Goal: Ask a question: Ask a question

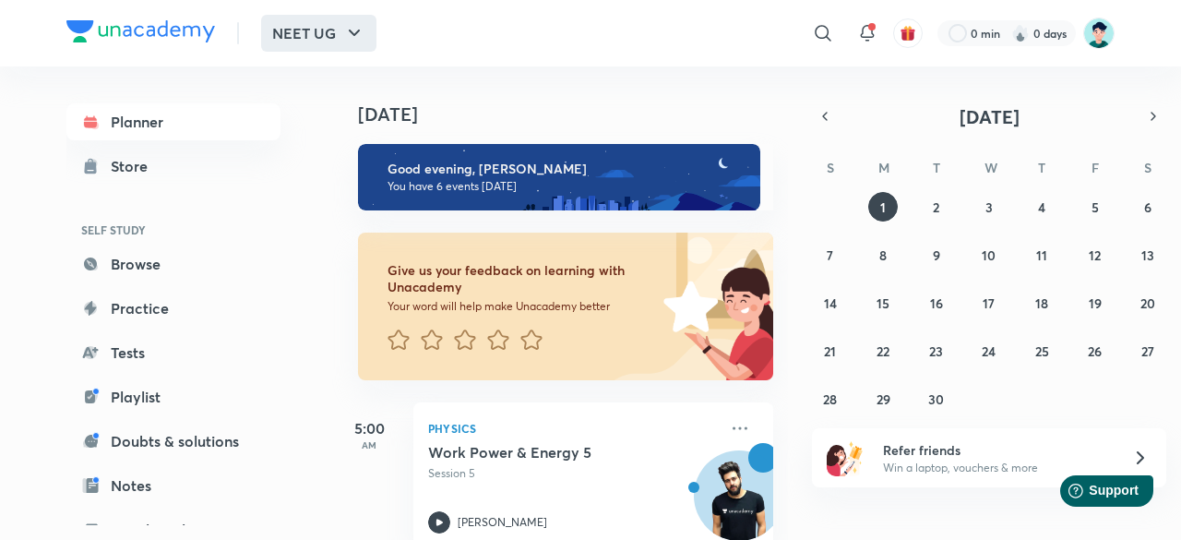
click at [356, 34] on icon "button" at bounding box center [354, 33] width 22 height 22
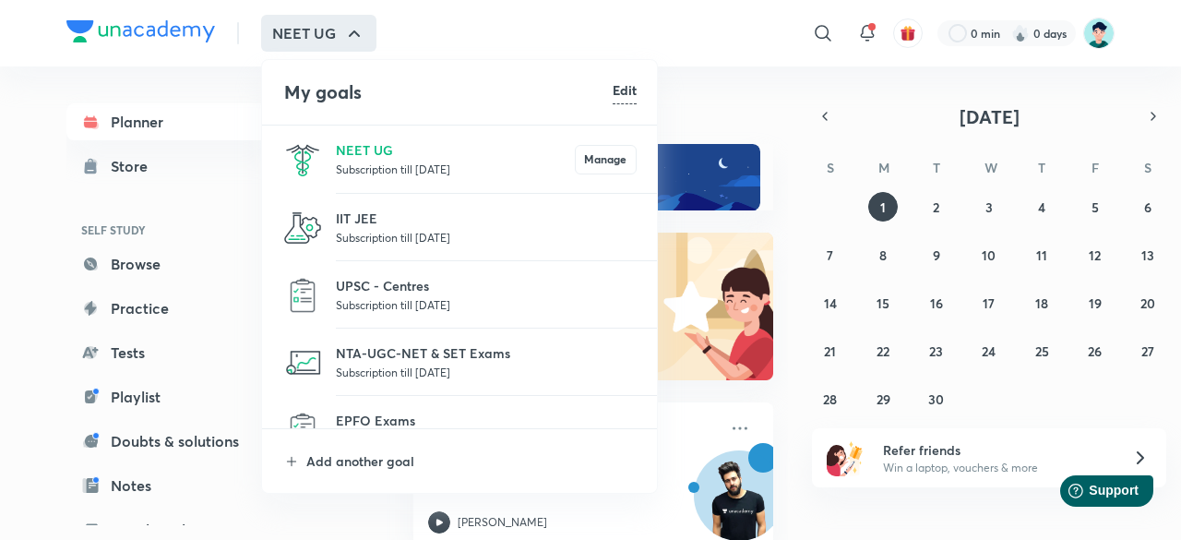
drag, startPoint x: 780, startPoint y: 136, endPoint x: 782, endPoint y: 178, distance: 42.5
click at [782, 178] on div at bounding box center [590, 270] width 1181 height 540
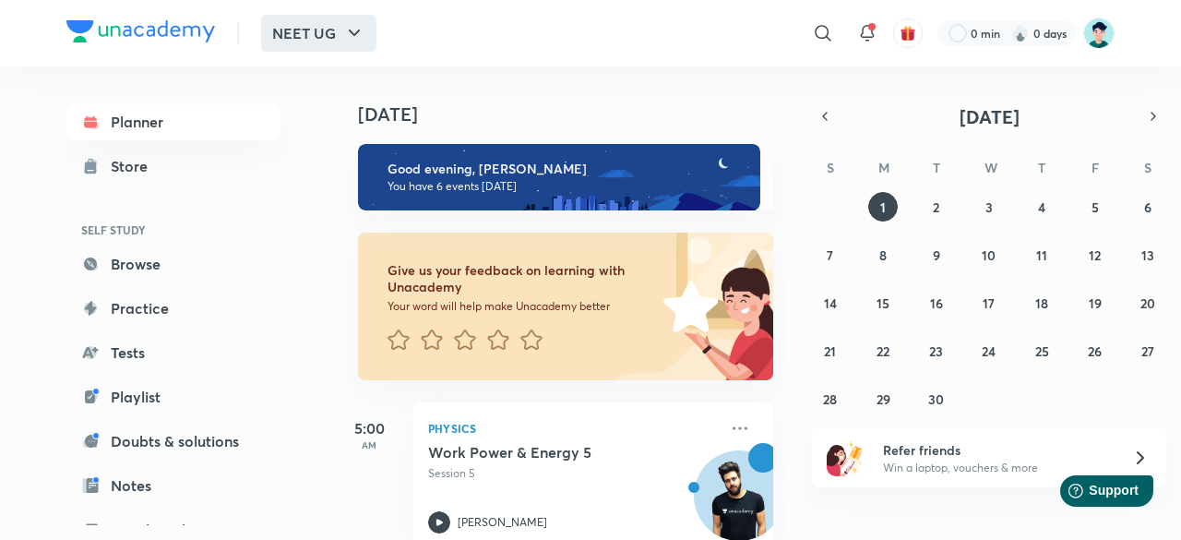
click at [357, 32] on icon "button" at bounding box center [354, 33] width 11 height 6
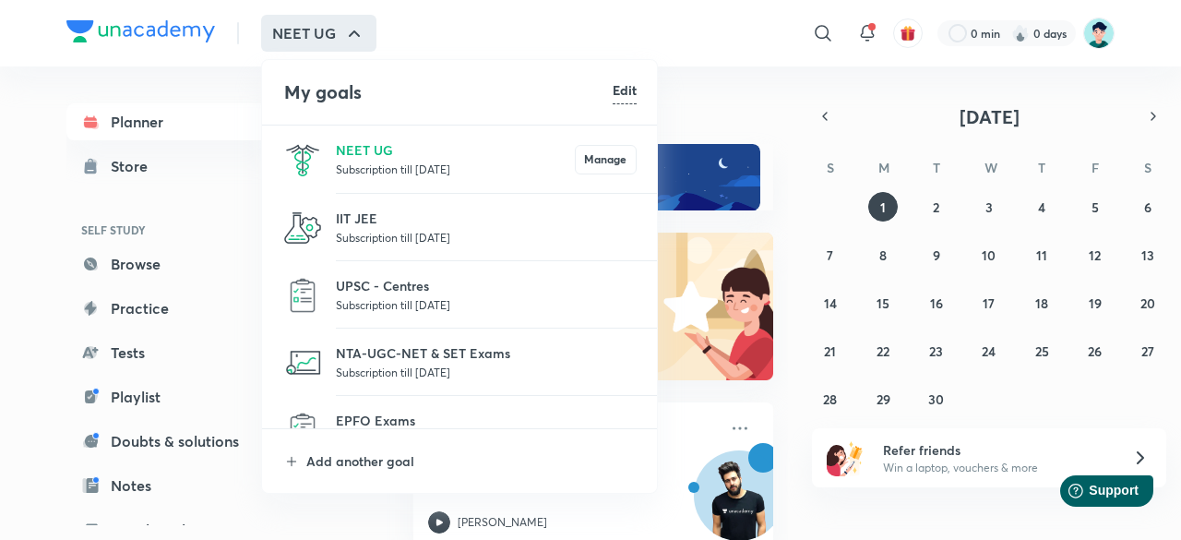
drag, startPoint x: 780, startPoint y: 108, endPoint x: 781, endPoint y: 130, distance: 22.2
click at [781, 130] on div at bounding box center [590, 270] width 1181 height 540
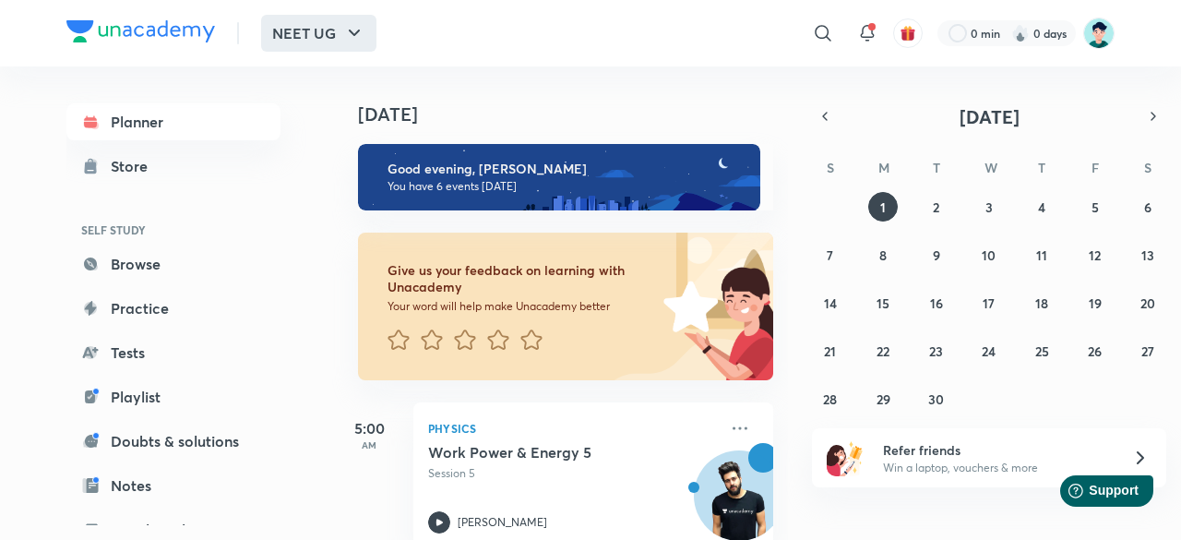
click at [335, 32] on button "NEET UG" at bounding box center [318, 33] width 115 height 37
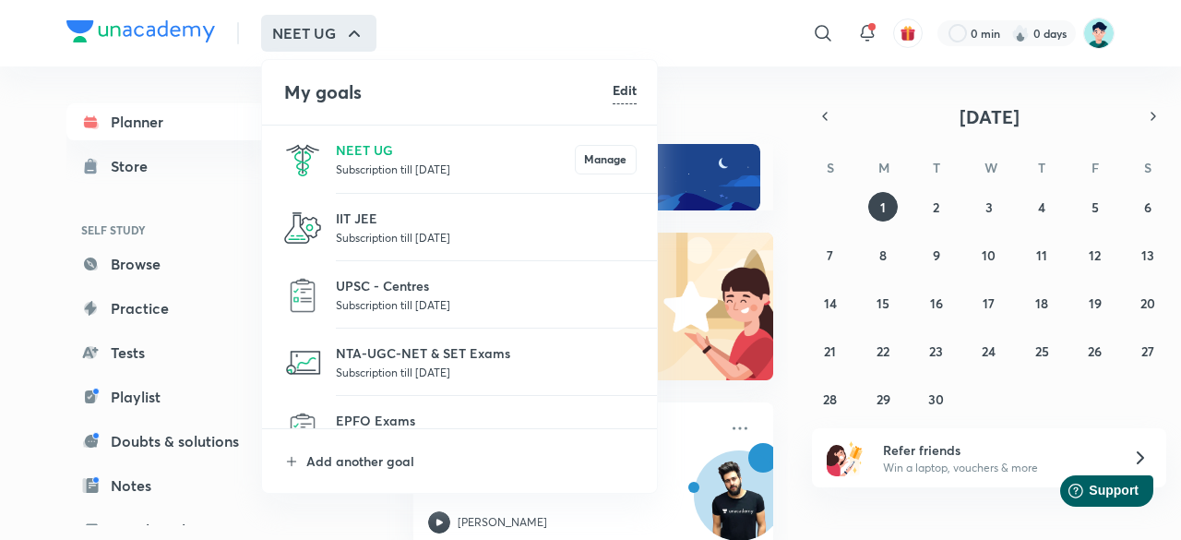
click at [624, 95] on h6 "Edit" at bounding box center [624, 89] width 24 height 19
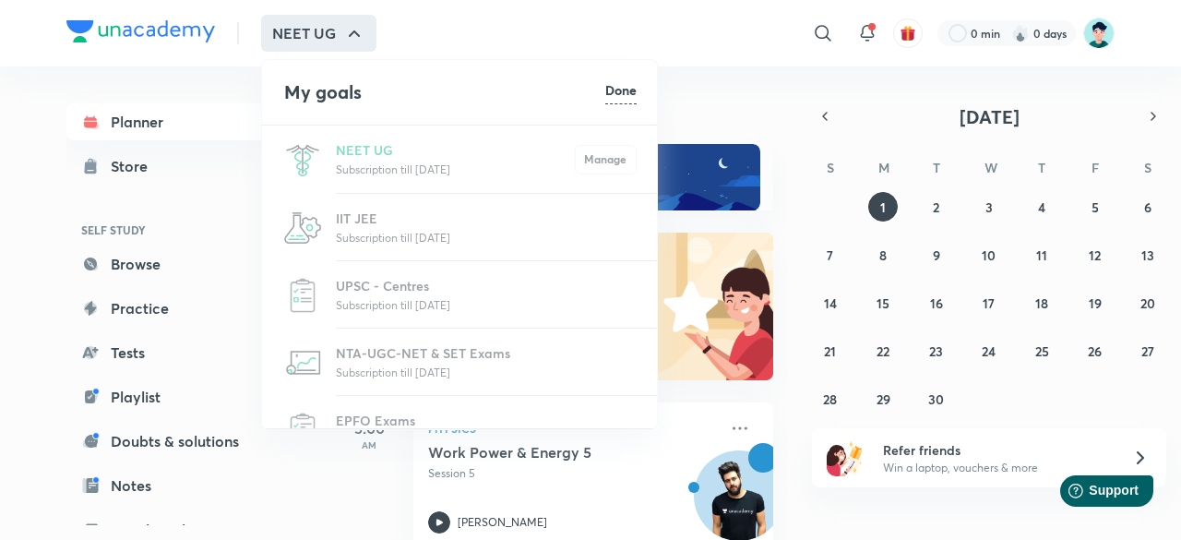
click at [346, 75] on li "My goals Done" at bounding box center [460, 92] width 397 height 65
click at [351, 44] on div at bounding box center [590, 270] width 1181 height 540
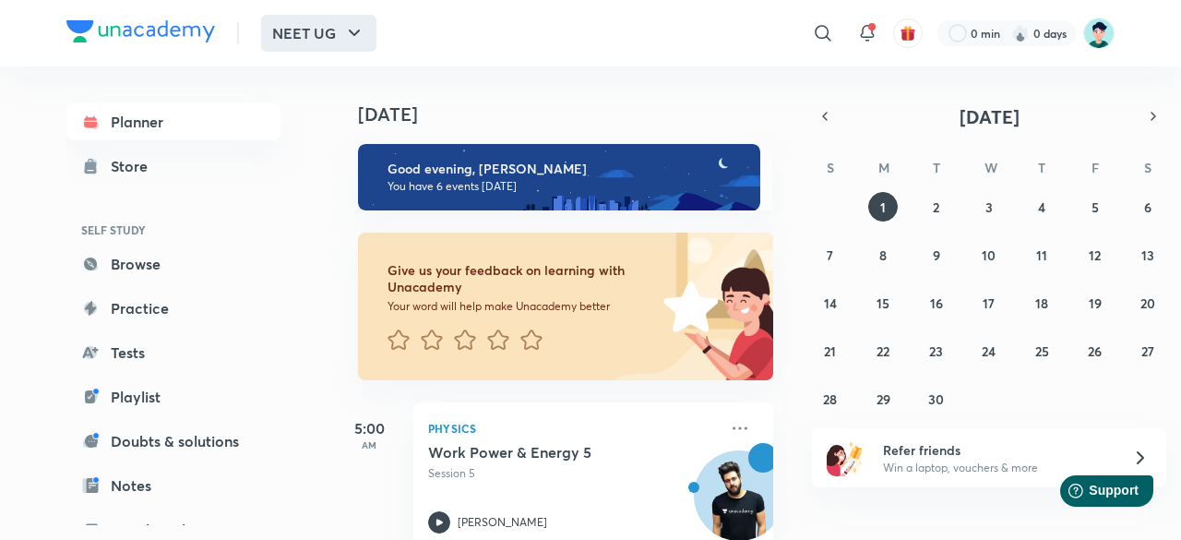
click at [354, 30] on icon "button" at bounding box center [354, 33] width 22 height 22
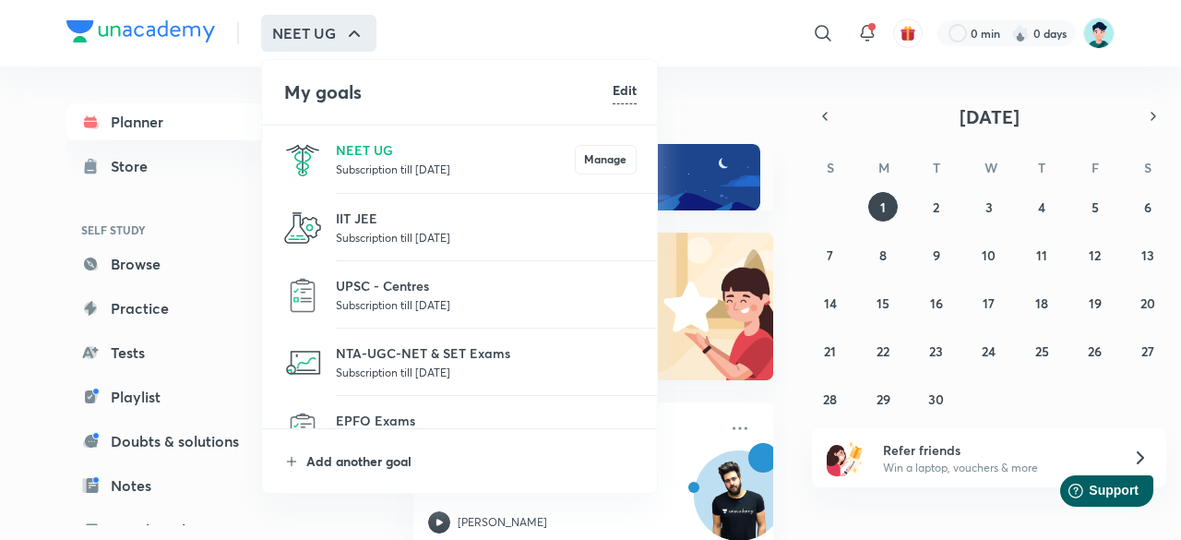
click at [363, 464] on p "Add another goal" at bounding box center [471, 460] width 330 height 19
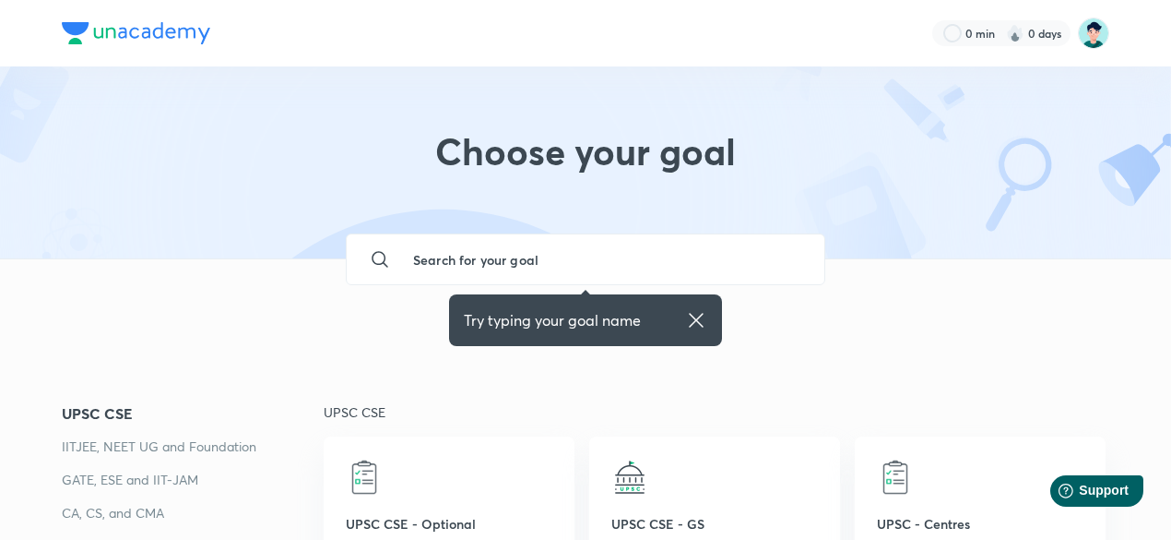
click at [470, 254] on input "text" at bounding box center [603, 259] width 411 height 50
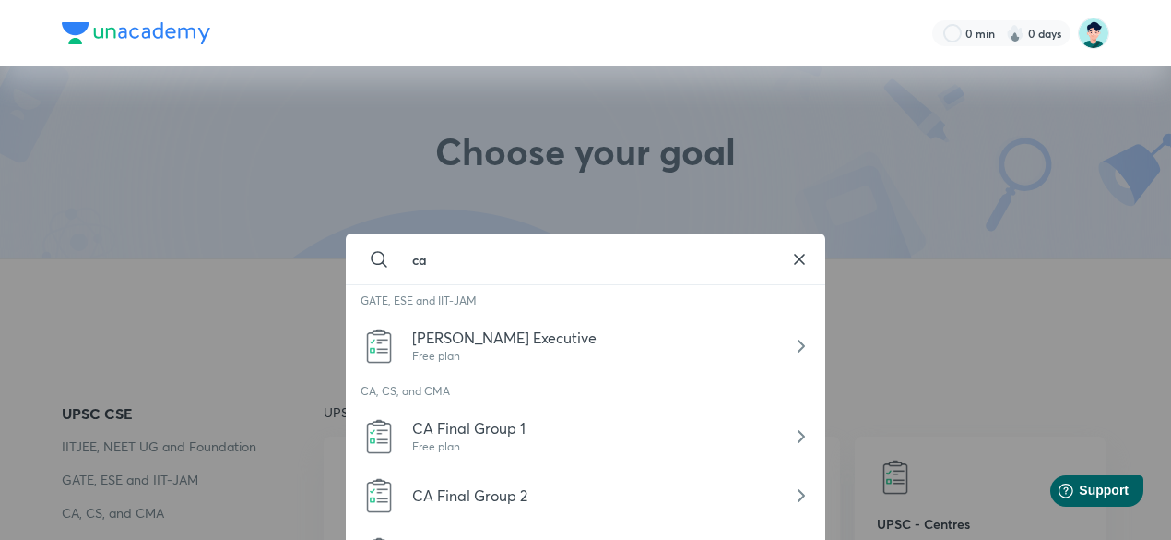
type input "c"
type input "CAT"
click at [802, 253] on icon at bounding box center [800, 259] width 22 height 22
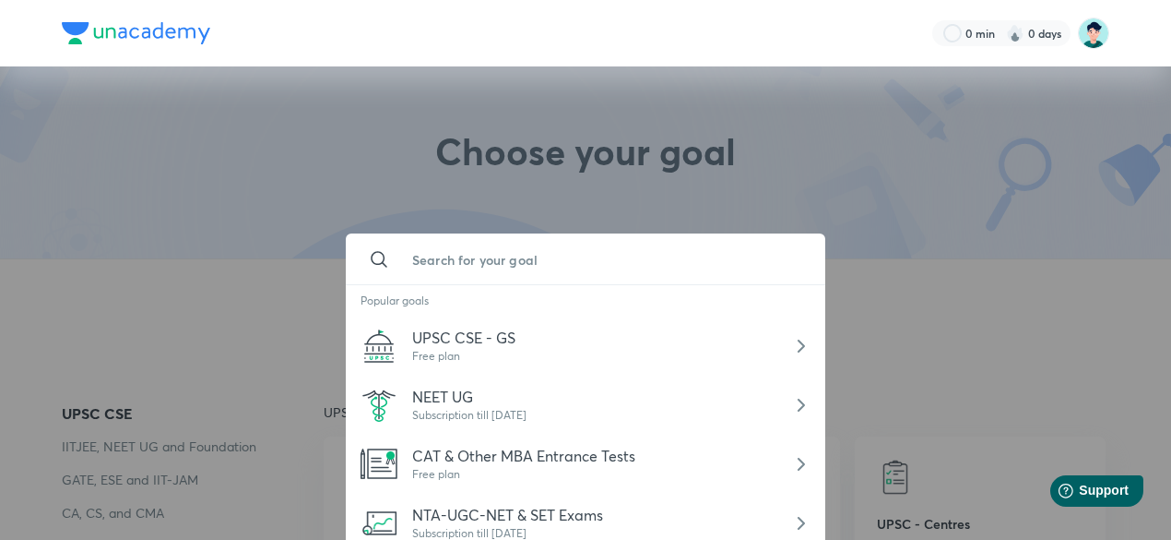
scroll to position [3, 0]
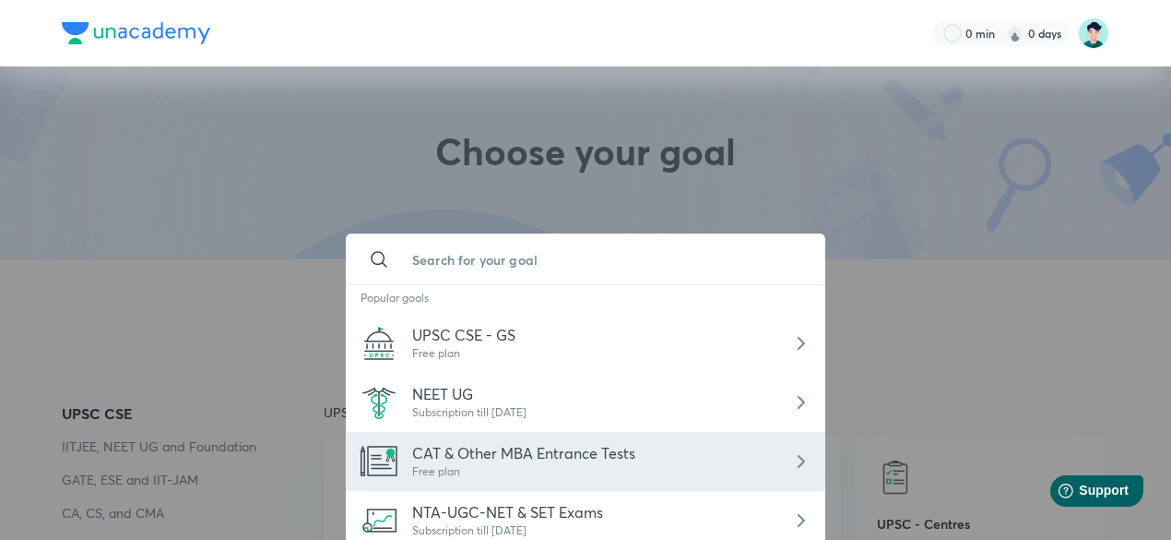
click at [562, 466] on div "Free plan" at bounding box center [523, 471] width 223 height 17
type input "CAT & Other MBA Entrance Tests"
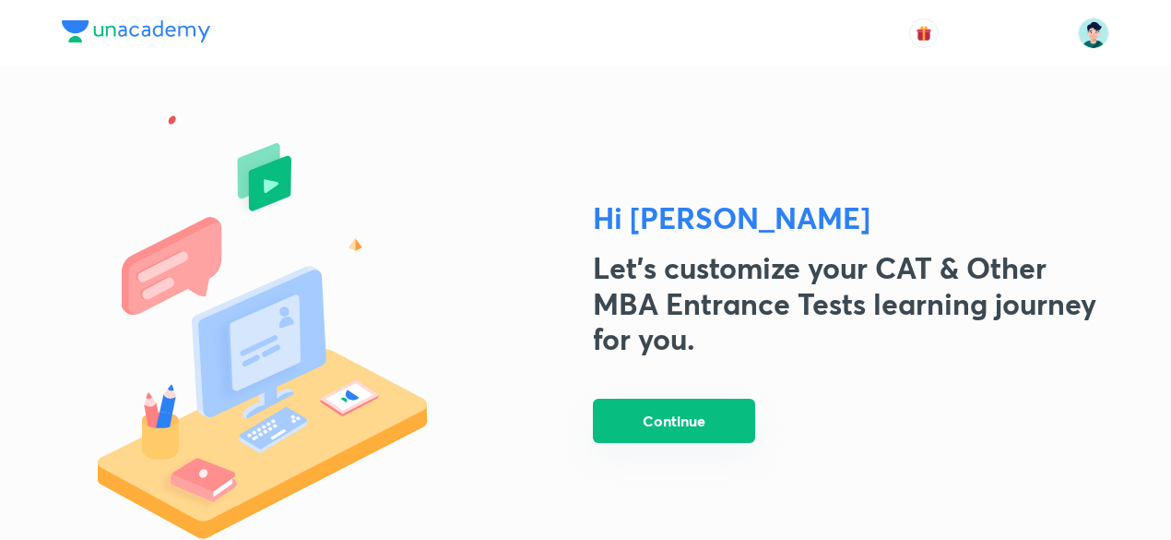
click at [662, 429] on button "Continue" at bounding box center [674, 420] width 162 height 44
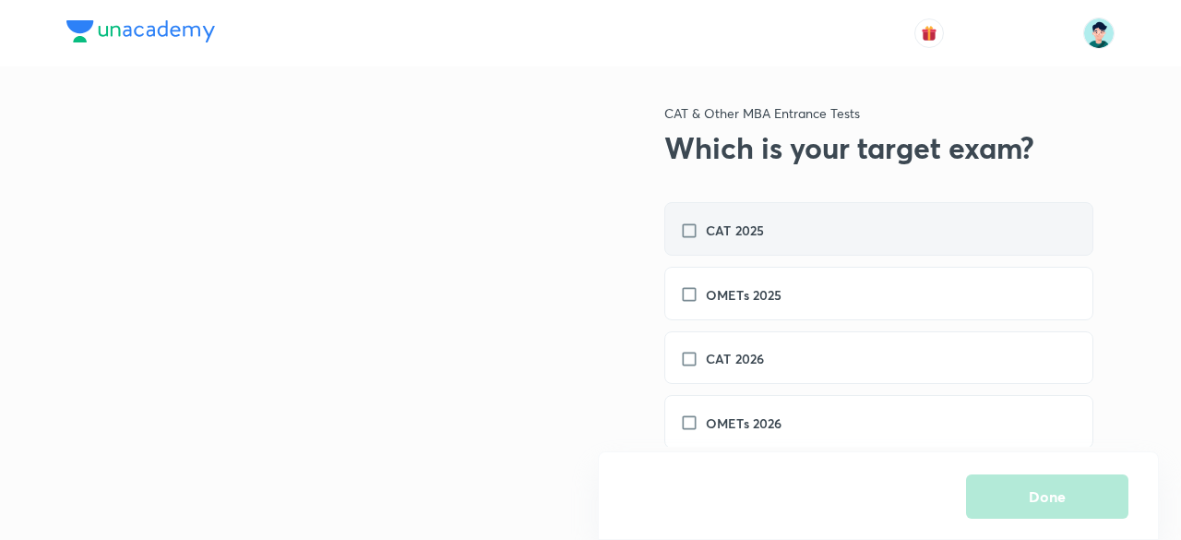
click at [690, 228] on label "CAT 2025" at bounding box center [731, 229] width 102 height 19
checkbox input "true"
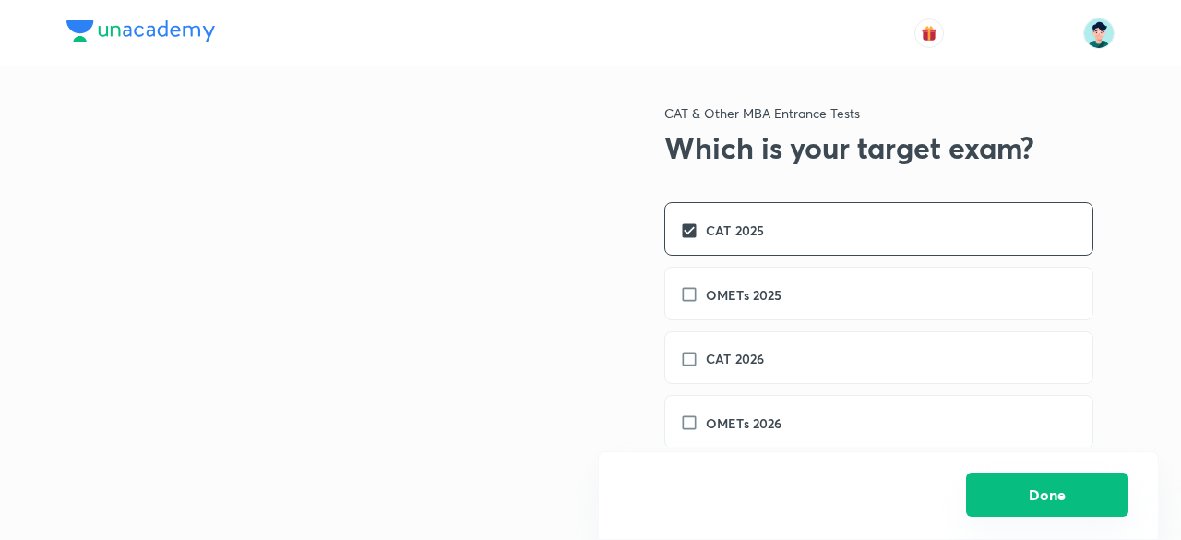
click at [1022, 486] on button "Done" at bounding box center [1047, 494] width 162 height 44
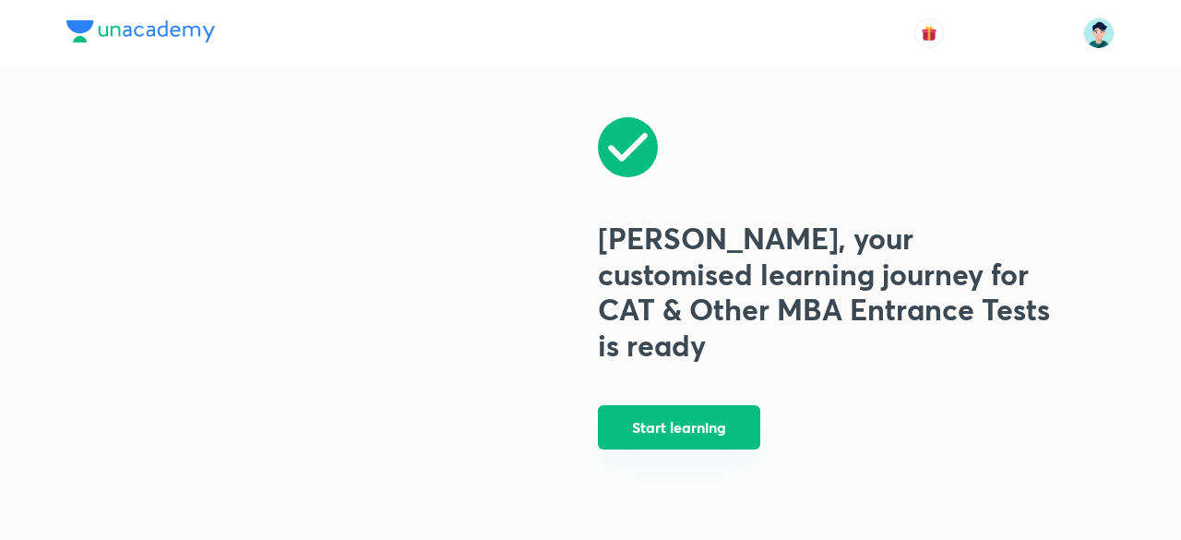
click at [710, 412] on button "Start learning" at bounding box center [679, 427] width 162 height 44
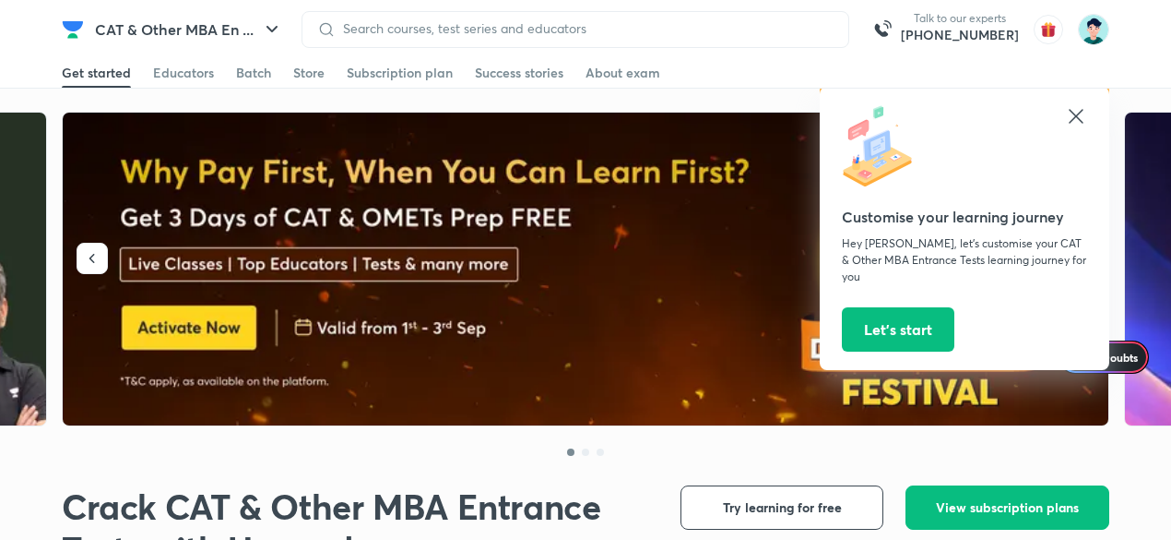
click at [1083, 114] on icon at bounding box center [1076, 116] width 22 height 22
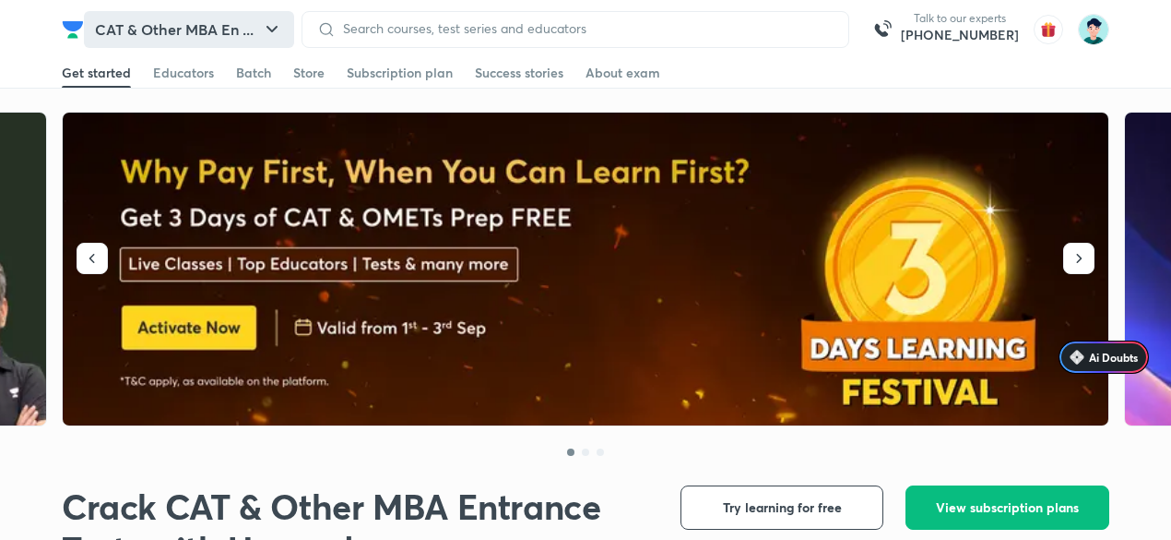
click at [173, 27] on button "CAT & Other MBA En ..." at bounding box center [189, 29] width 210 height 37
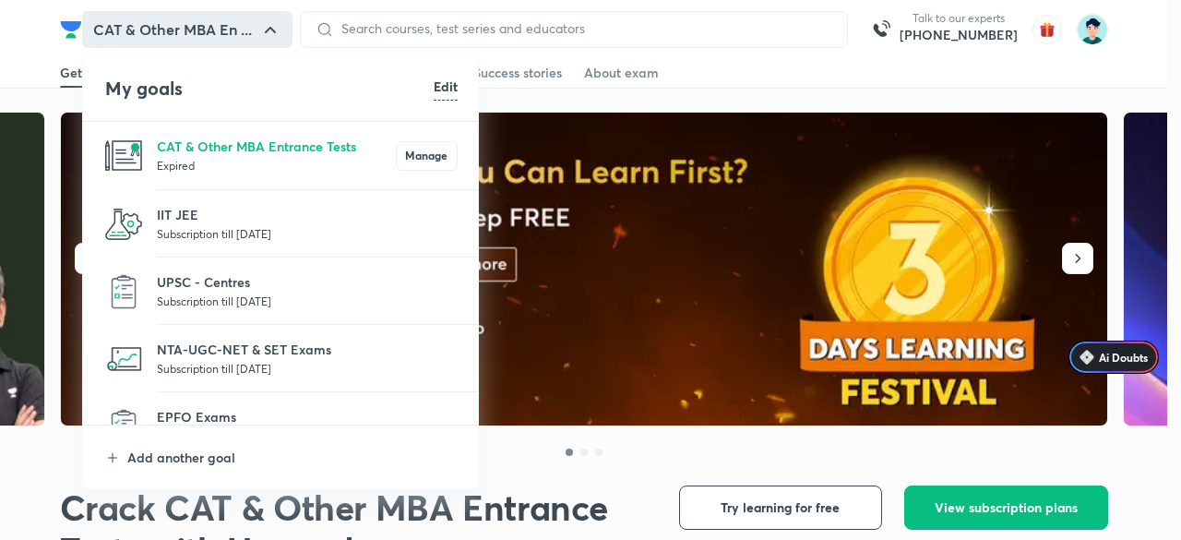
click at [579, 149] on div at bounding box center [590, 270] width 1181 height 540
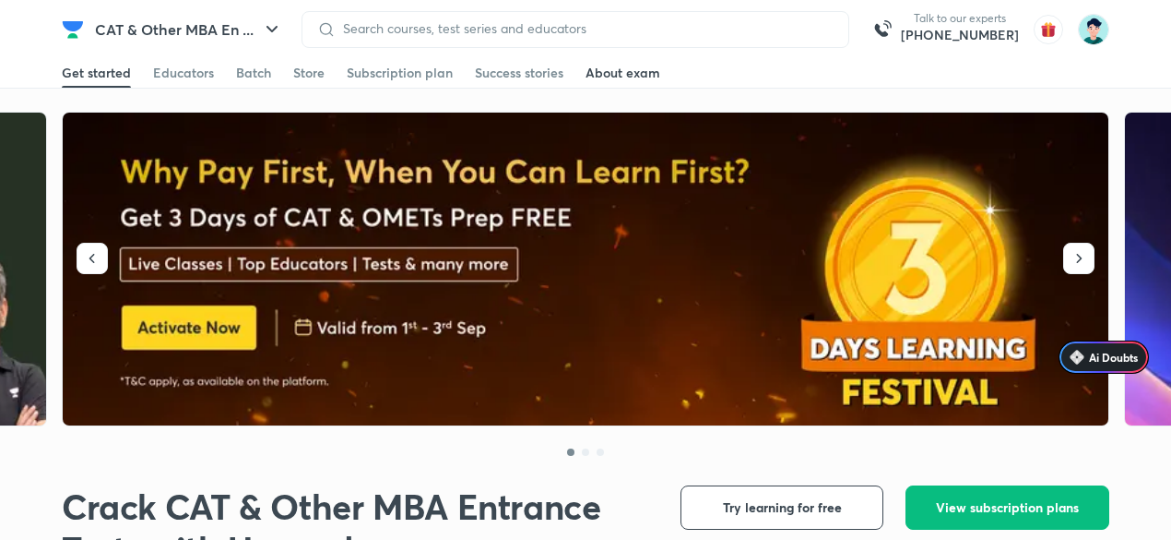
click at [623, 70] on div "About exam" at bounding box center [623, 73] width 75 height 18
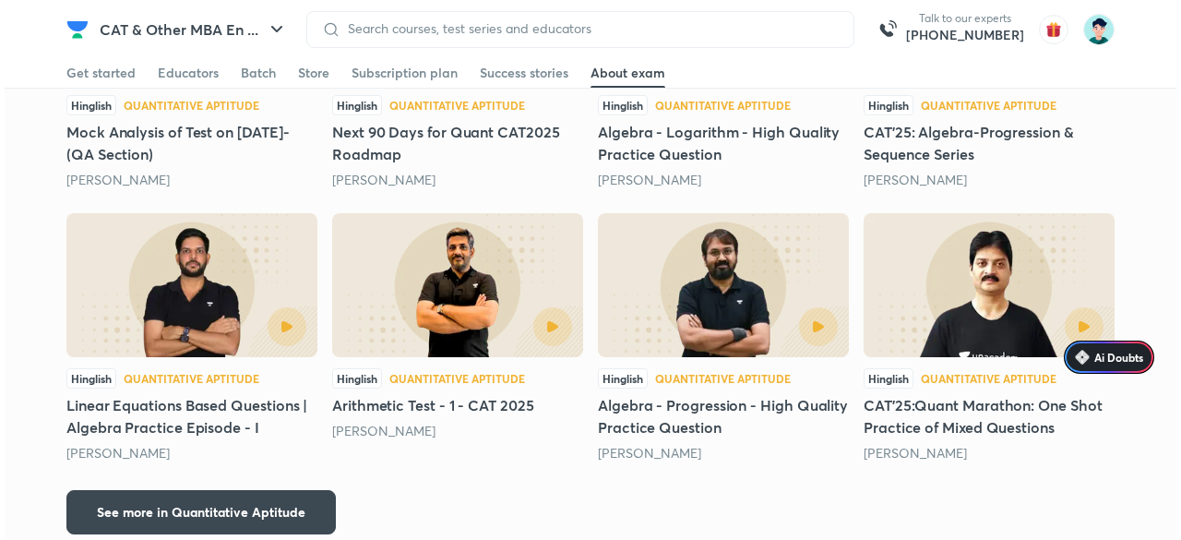
scroll to position [4878, 0]
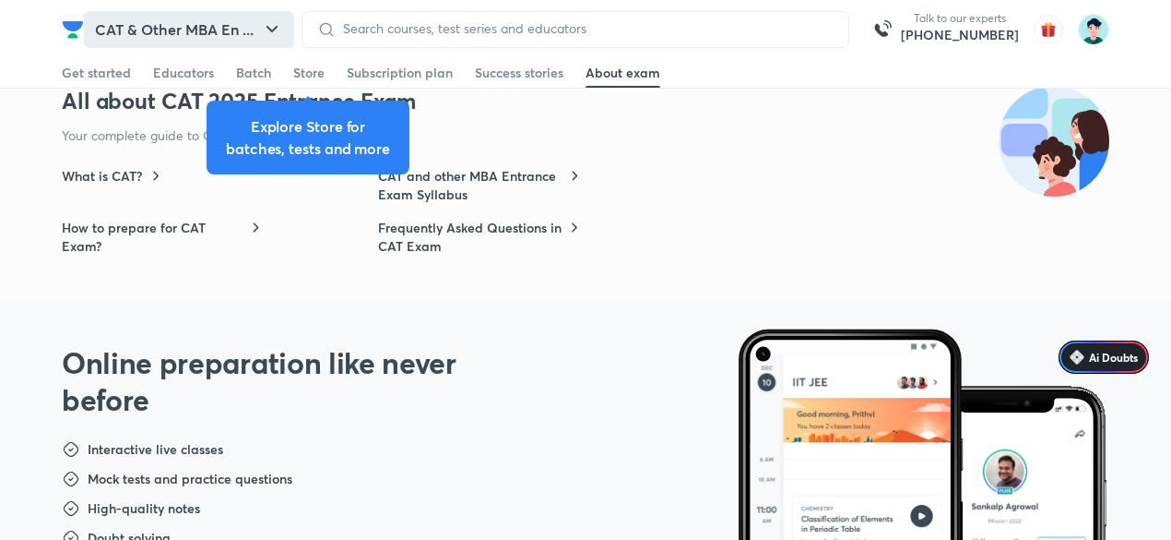
click at [273, 31] on icon "button" at bounding box center [272, 29] width 22 height 22
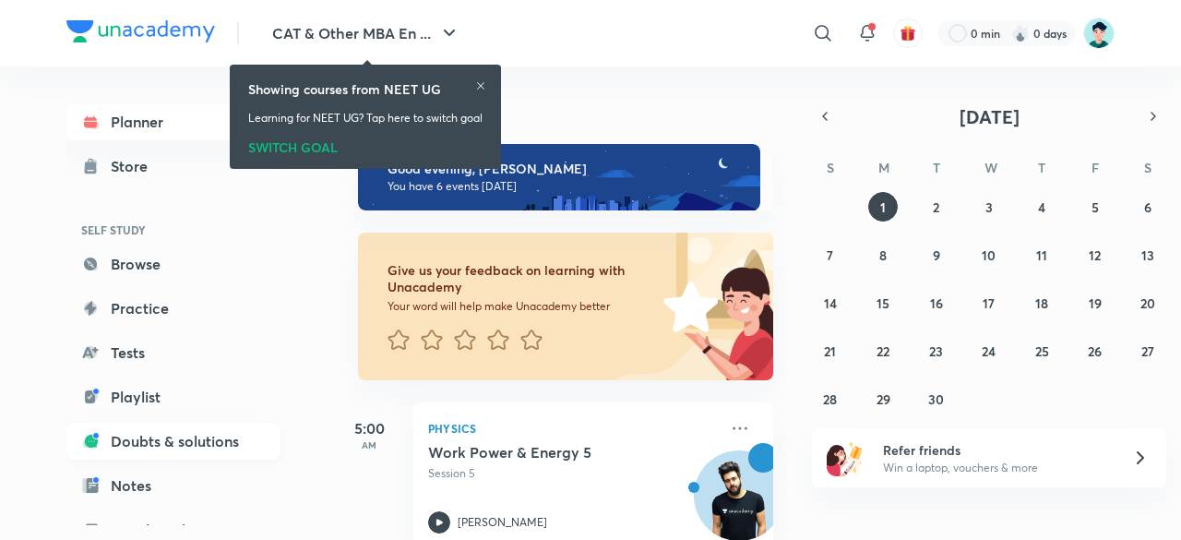
click at [144, 447] on link "Doubts & solutions" at bounding box center [173, 440] width 214 height 37
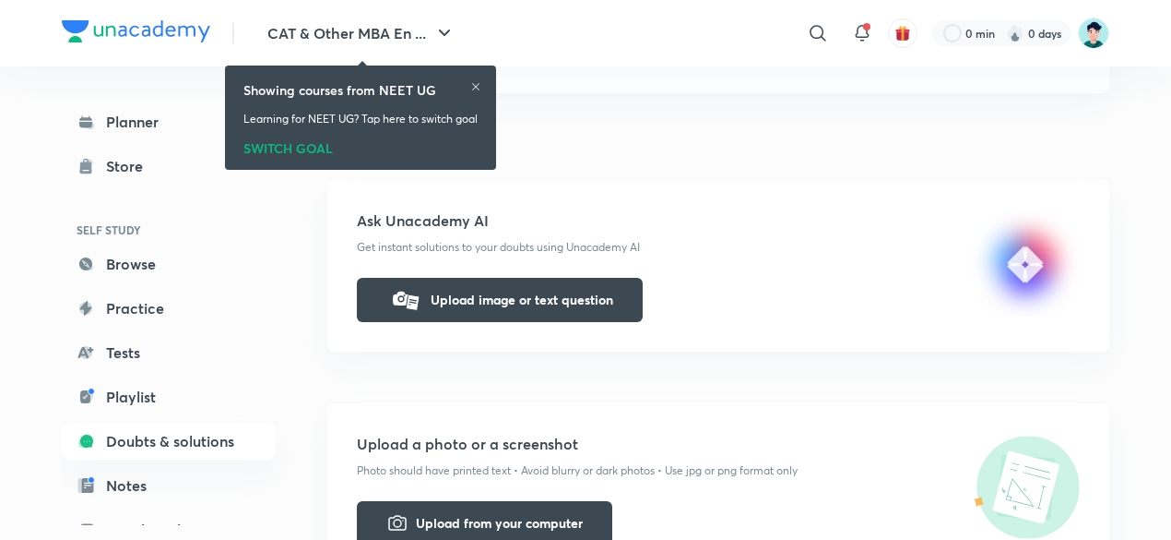
scroll to position [159, 0]
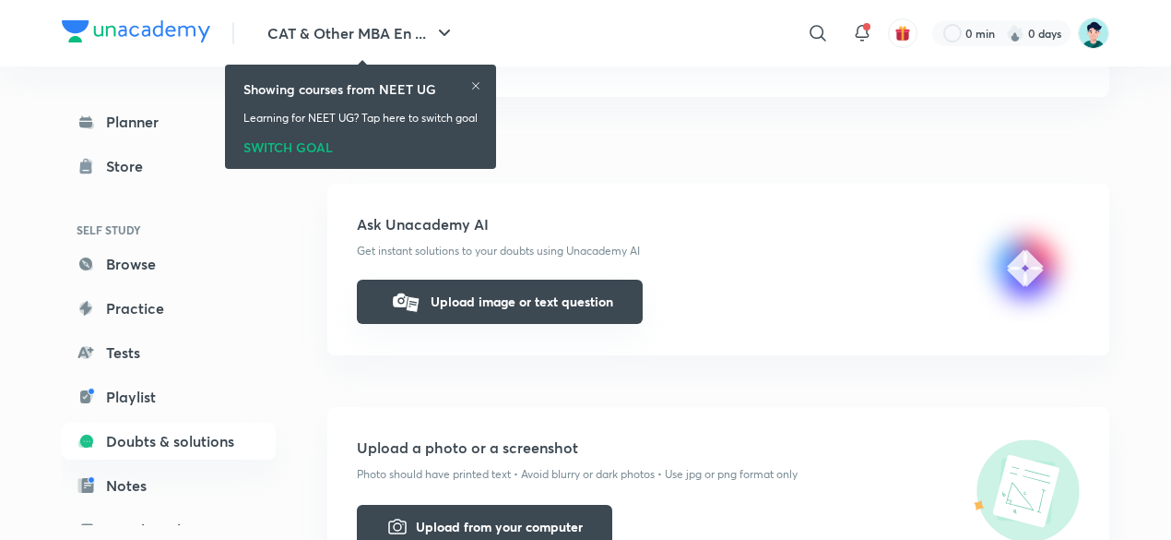
click at [511, 302] on button "Upload image or text question" at bounding box center [500, 301] width 286 height 44
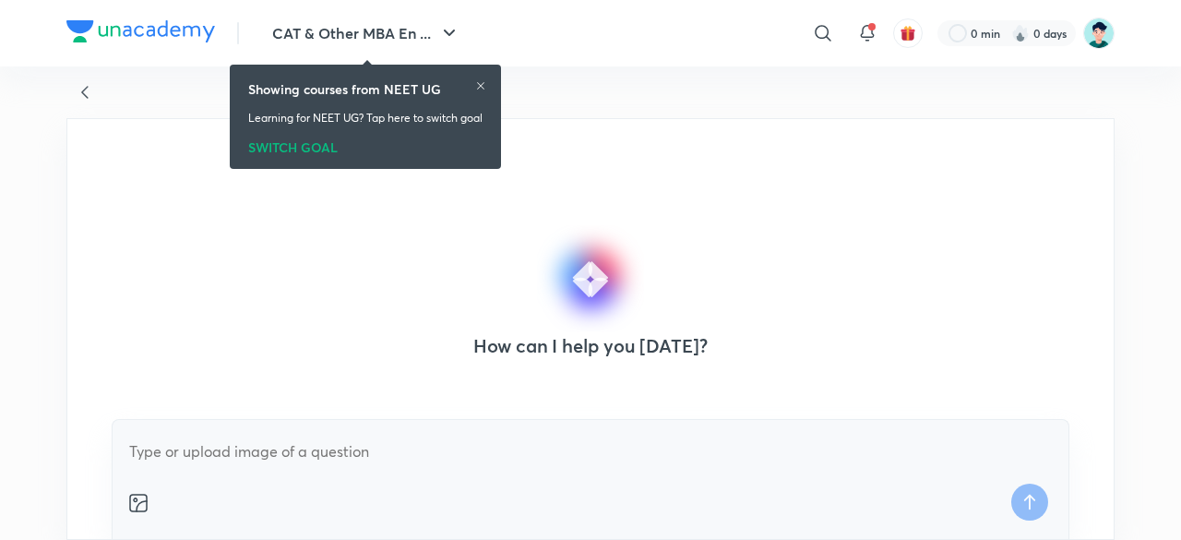
click at [486, 83] on icon at bounding box center [480, 85] width 11 height 11
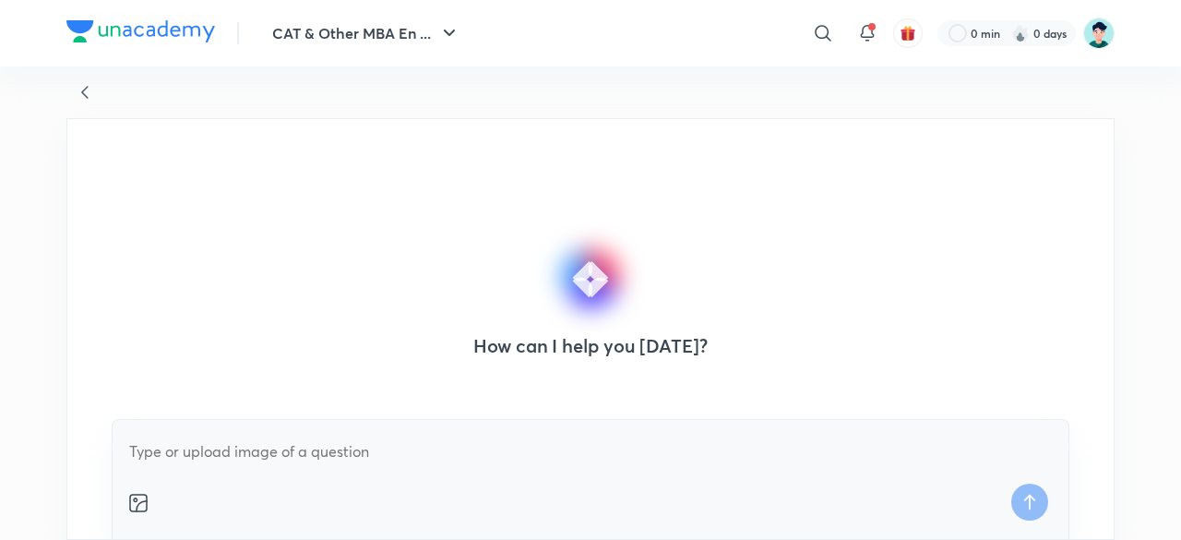
click at [85, 91] on icon at bounding box center [85, 92] width 22 height 22
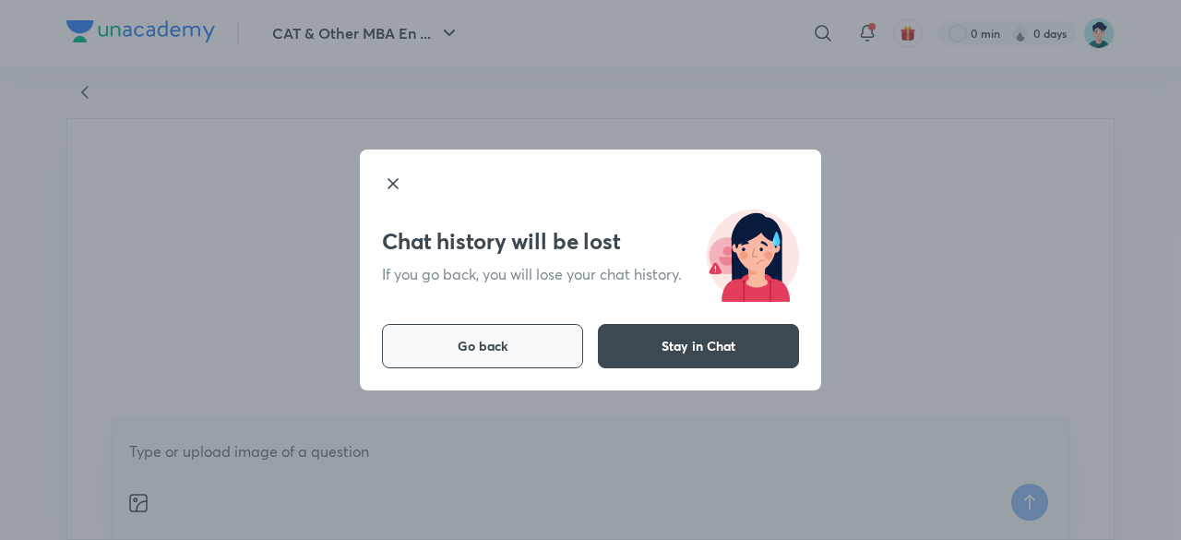
click at [557, 337] on button "Go back" at bounding box center [482, 346] width 201 height 44
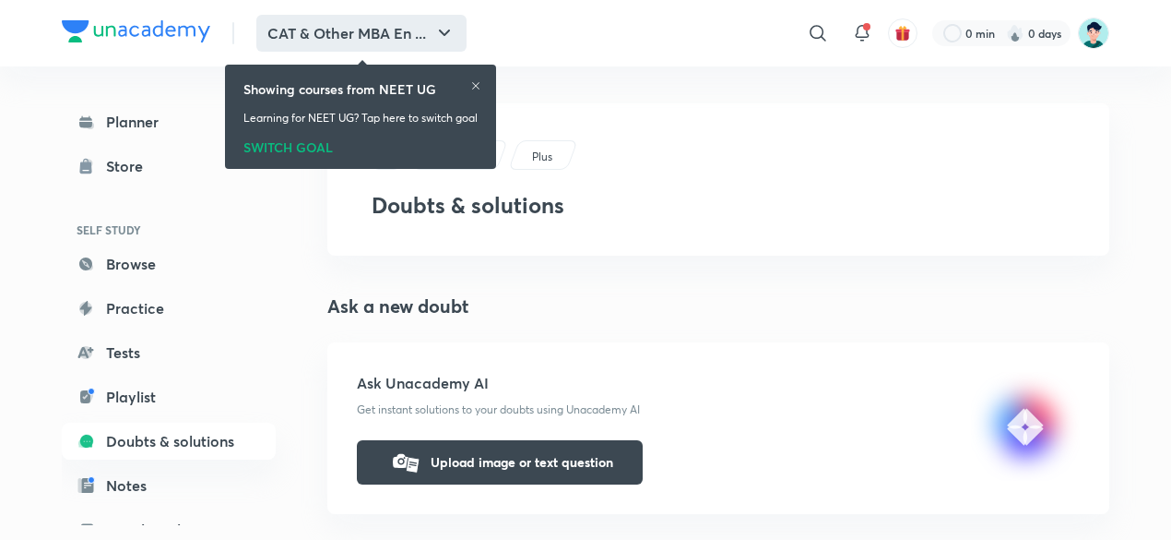
click at [417, 35] on button "CAT & Other MBA En ..." at bounding box center [361, 33] width 210 height 37
click at [445, 30] on icon "button" at bounding box center [445, 33] width 22 height 22
click at [478, 84] on icon at bounding box center [475, 85] width 11 height 11
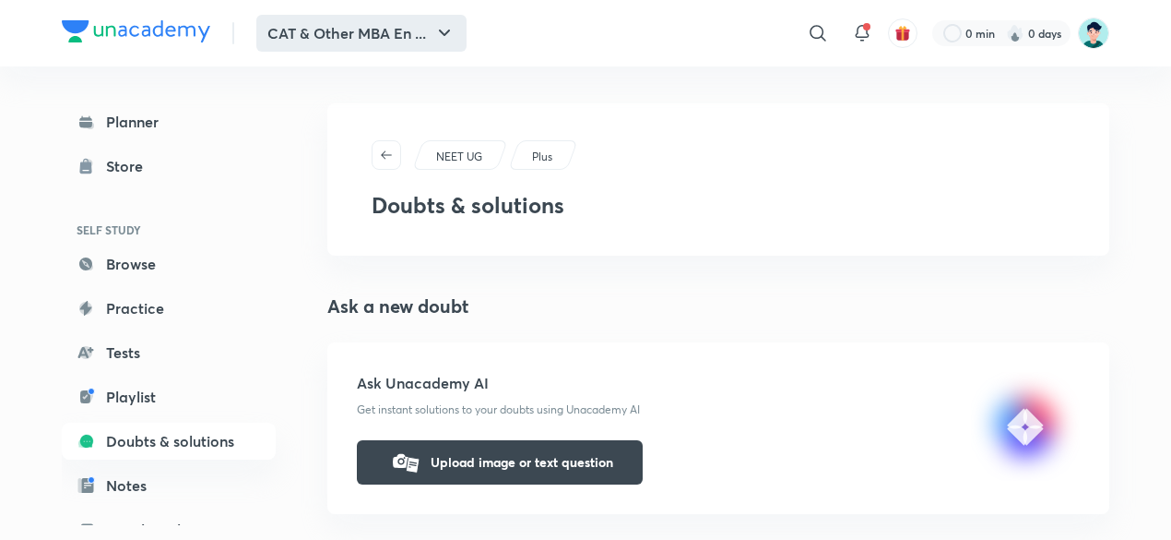
click at [446, 38] on icon "button" at bounding box center [445, 33] width 22 height 22
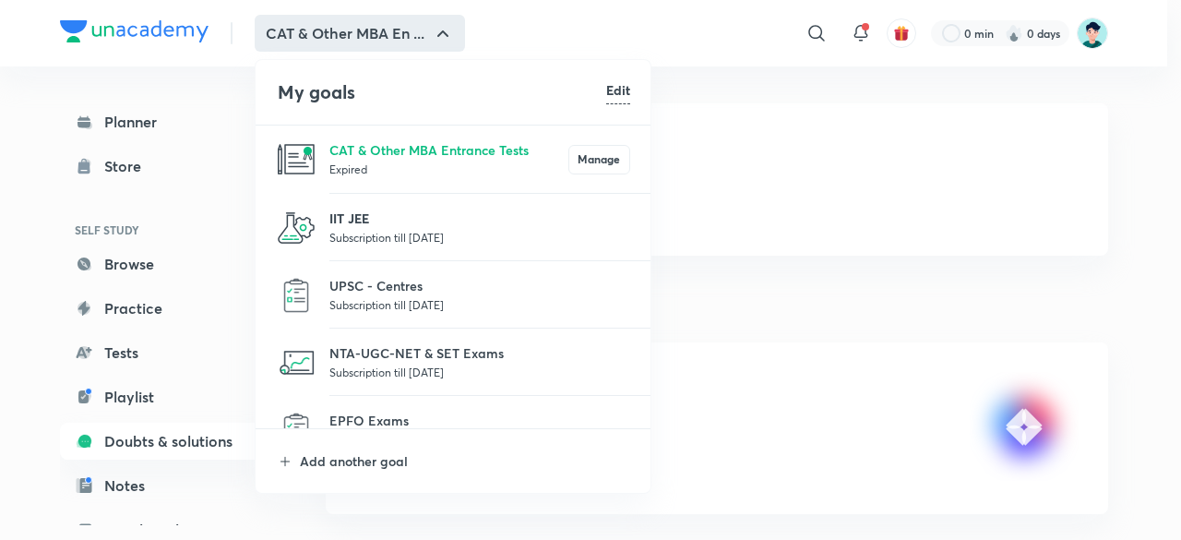
click at [449, 226] on p "IIT JEE" at bounding box center [479, 217] width 301 height 19
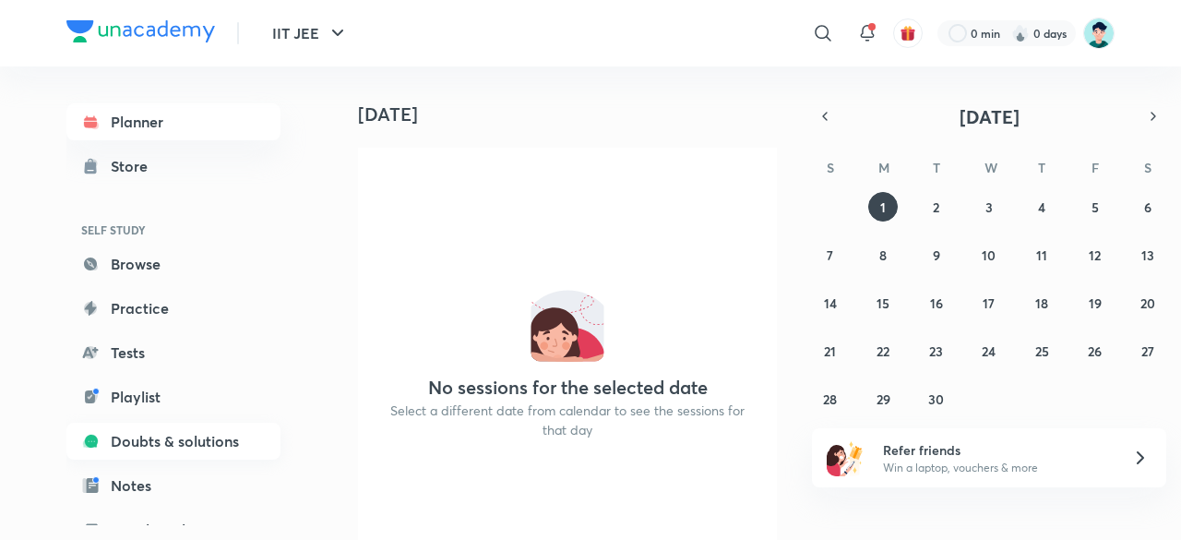
click at [189, 435] on link "Doubts & solutions" at bounding box center [173, 440] width 214 height 37
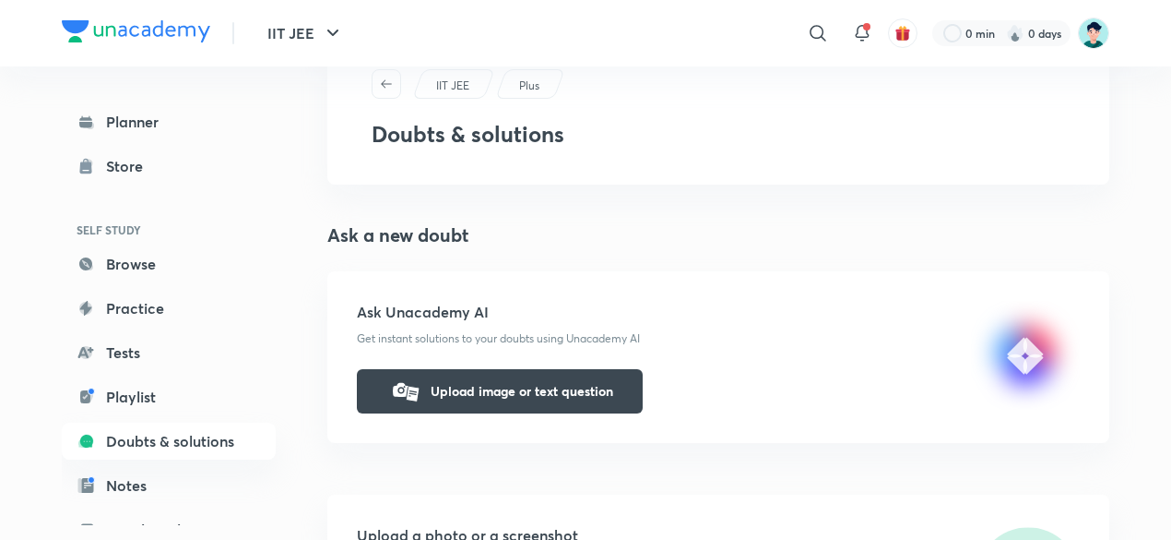
scroll to position [61, 0]
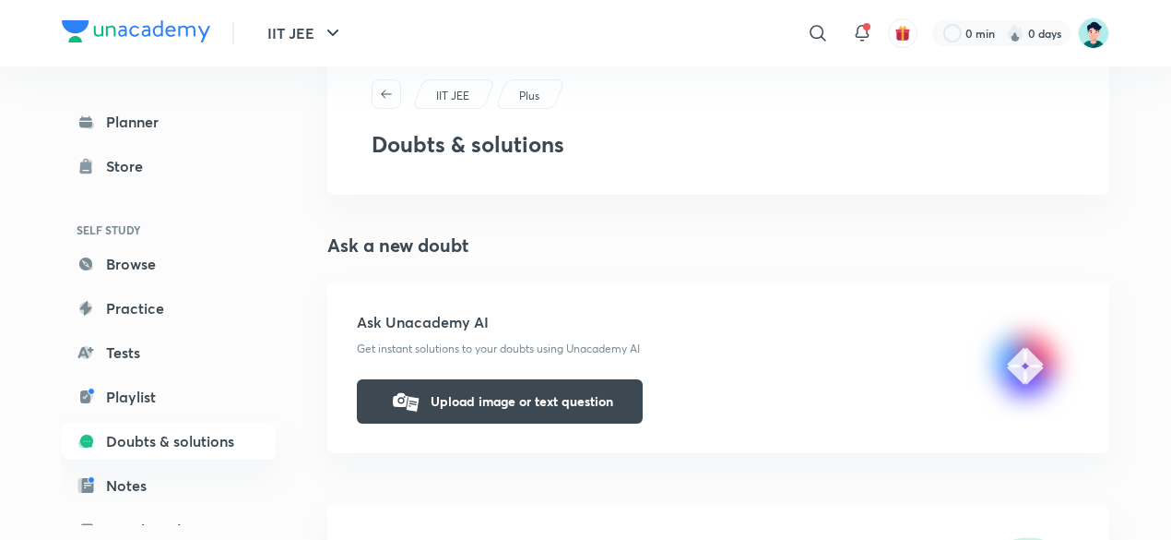
click at [517, 237] on h4 "Ask a new doubt" at bounding box center [718, 246] width 782 height 28
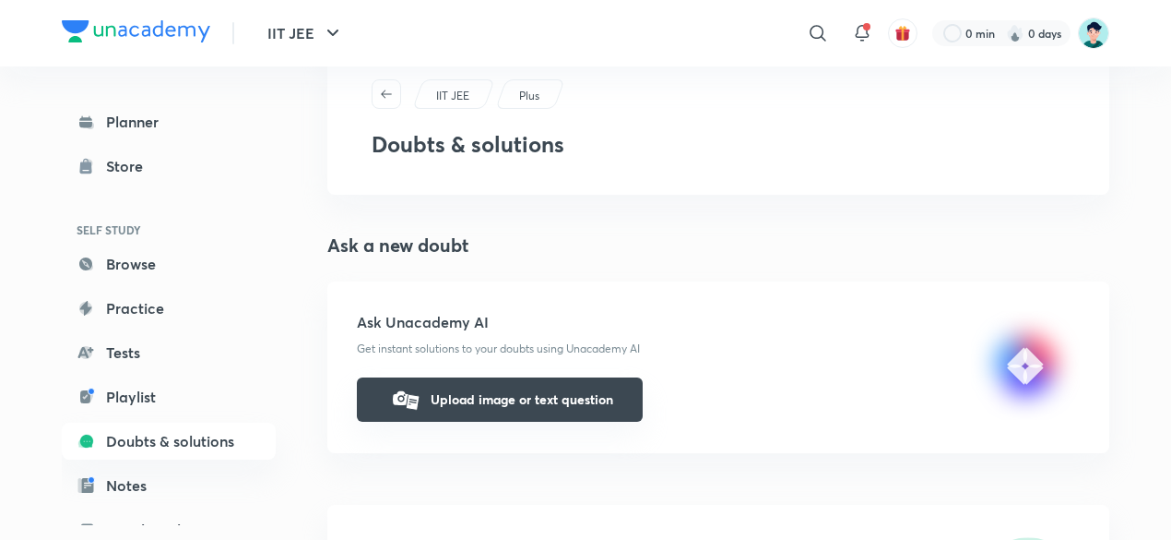
click at [498, 398] on button "Upload image or text question" at bounding box center [500, 399] width 286 height 44
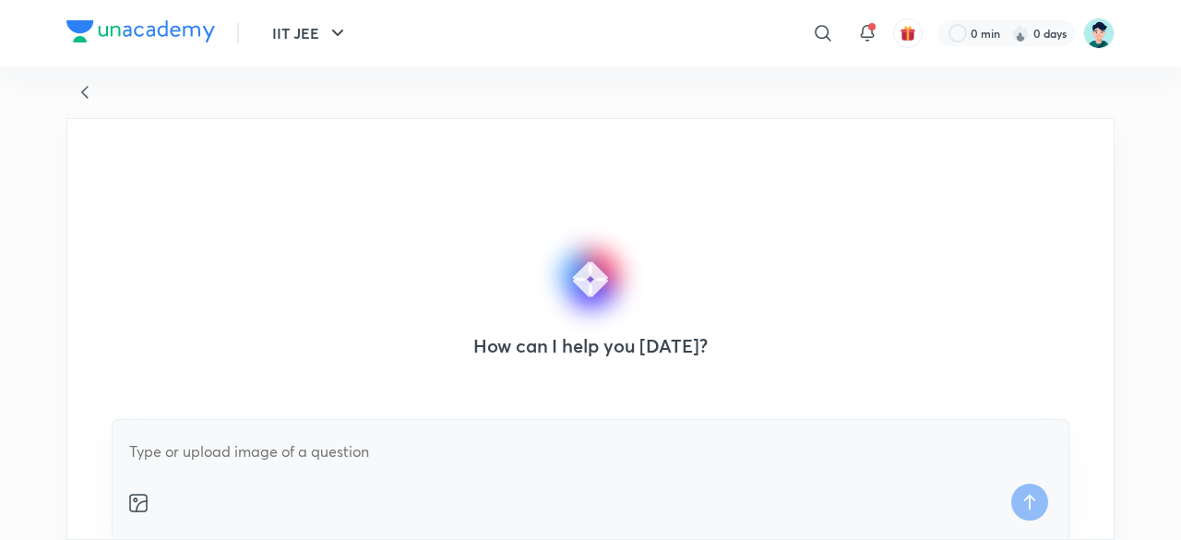
click at [83, 97] on icon at bounding box center [85, 92] width 22 height 22
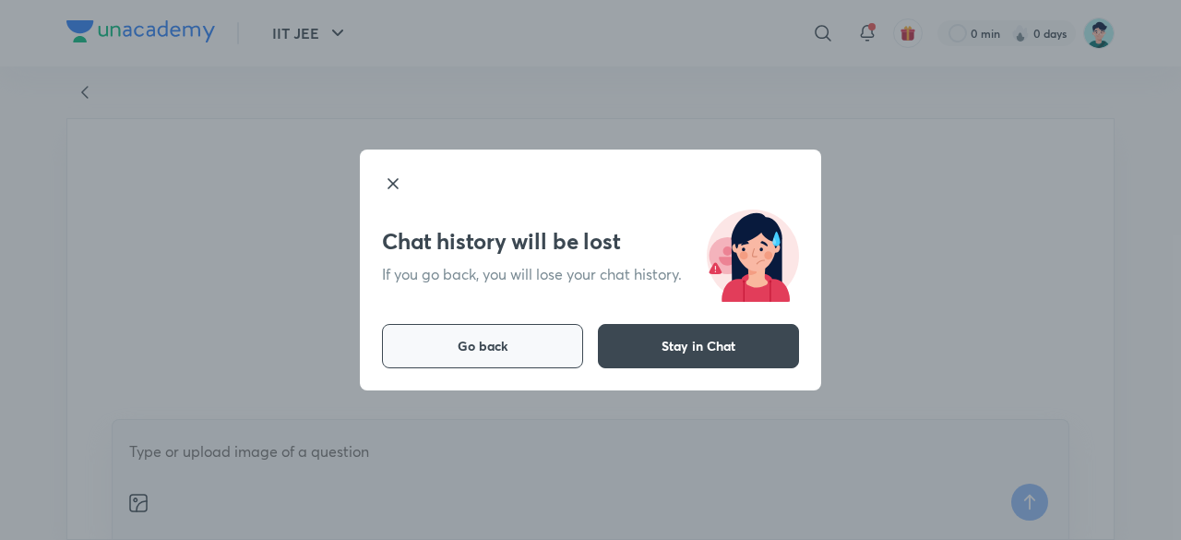
click at [498, 353] on span "Go back" at bounding box center [483, 346] width 51 height 18
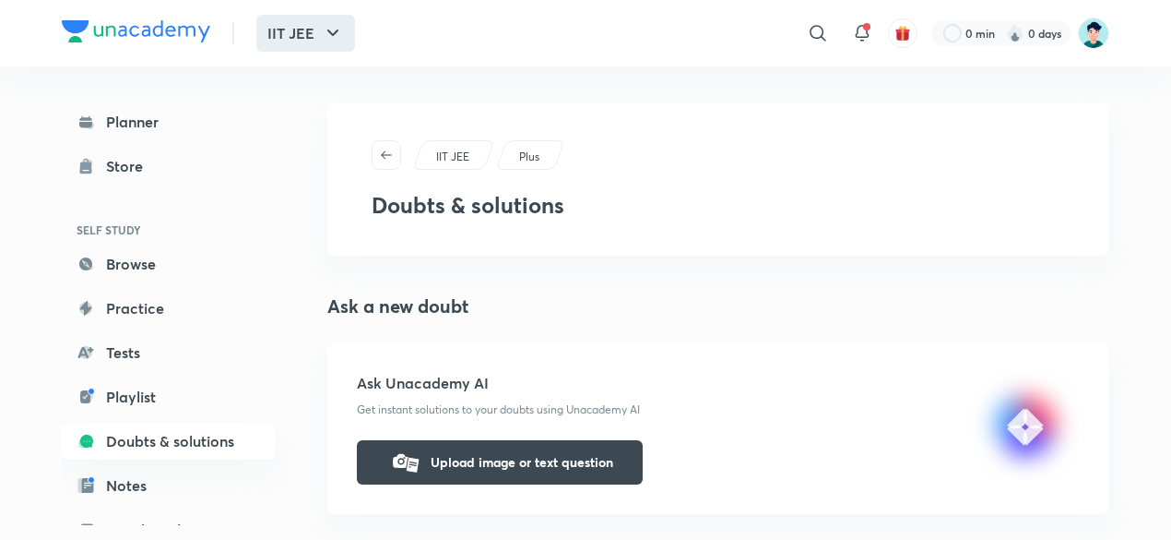
click at [334, 36] on icon "button" at bounding box center [333, 33] width 22 height 22
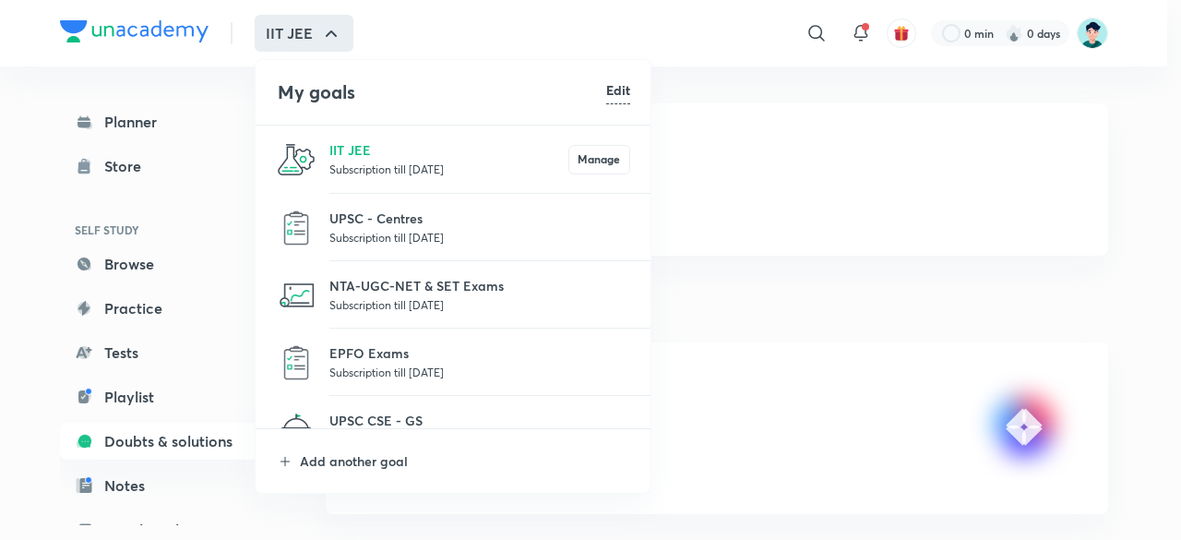
click at [621, 91] on h6 "Edit" at bounding box center [618, 89] width 24 height 19
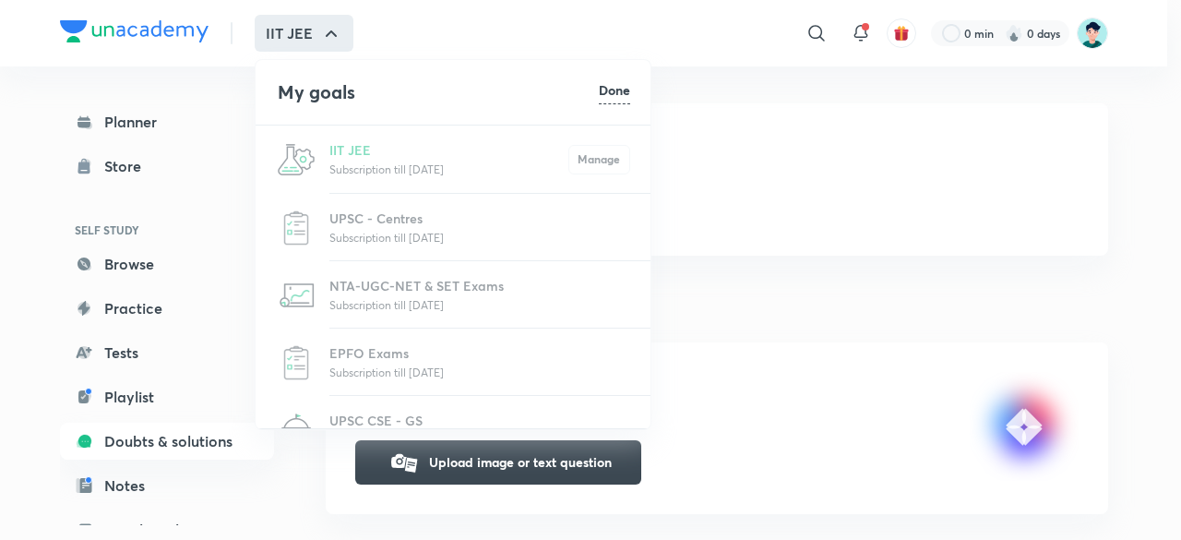
click at [410, 92] on h4 "My goals" at bounding box center [438, 92] width 321 height 28
click at [295, 30] on div at bounding box center [590, 270] width 1181 height 540
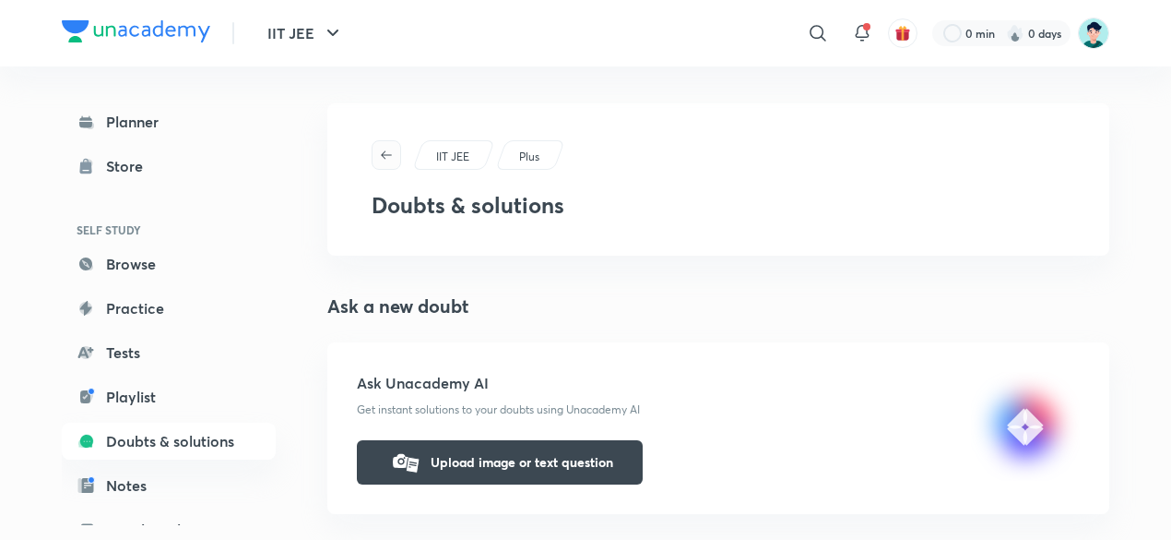
click at [388, 154] on icon "button" at bounding box center [386, 154] width 11 height 8
